Goal: Find specific page/section

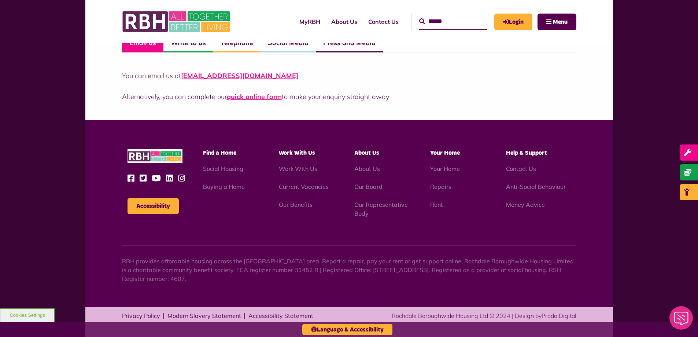
scroll to position [572, 0]
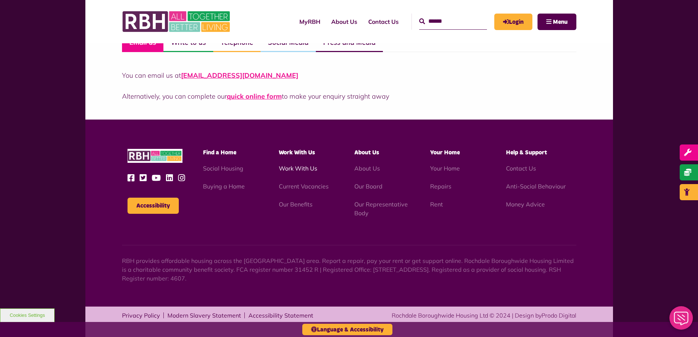
click at [303, 169] on link "Work With Us" at bounding box center [298, 168] width 38 height 7
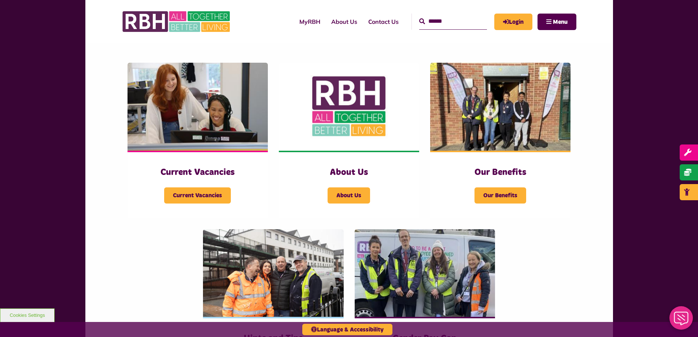
scroll to position [147, 0]
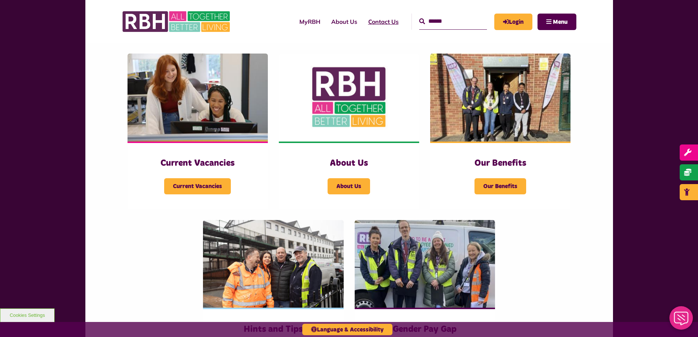
click at [378, 18] on link "Contact Us" at bounding box center [383, 22] width 41 height 20
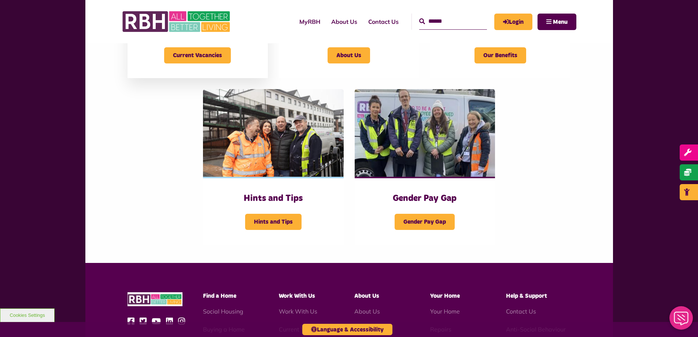
scroll to position [274, 0]
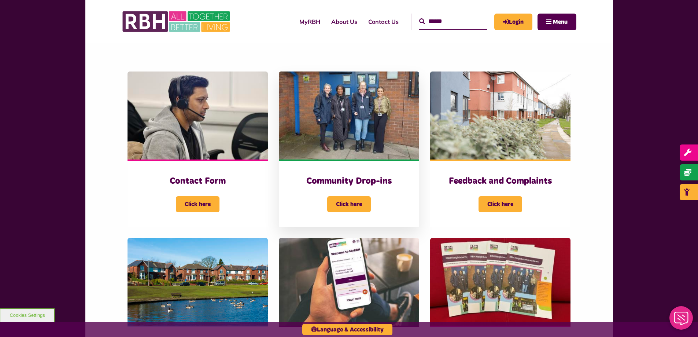
scroll to position [147, 0]
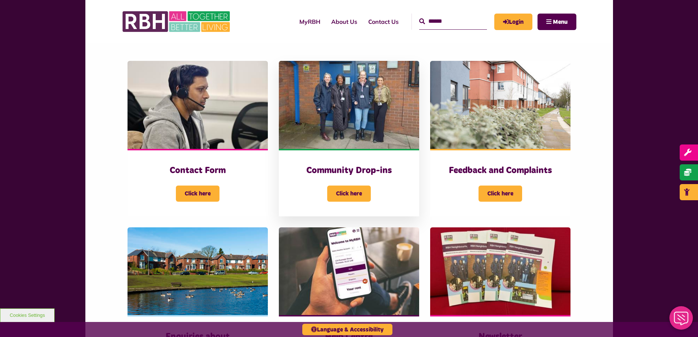
click at [352, 112] on img at bounding box center [349, 105] width 140 height 88
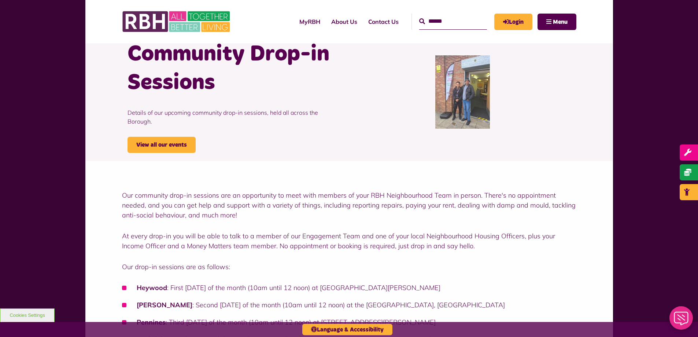
scroll to position [37, 0]
